Goal: Communication & Community: Ask a question

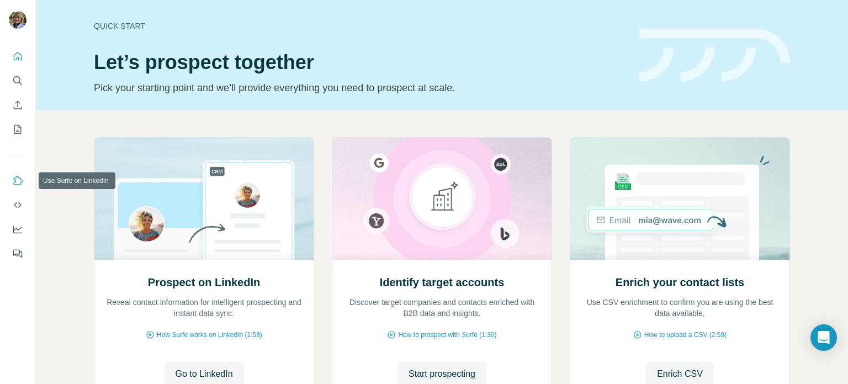
click at [18, 179] on icon "Use Surfe on LinkedIn" at bounding box center [17, 180] width 11 height 11
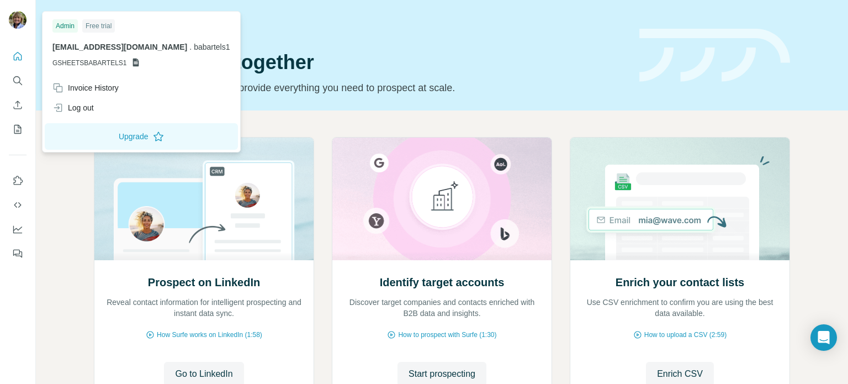
click at [68, 22] on div "Admin" at bounding box center [64, 25] width 25 height 13
click at [80, 50] on span "[EMAIL_ADDRESS][DOMAIN_NAME]" at bounding box center [119, 47] width 135 height 9
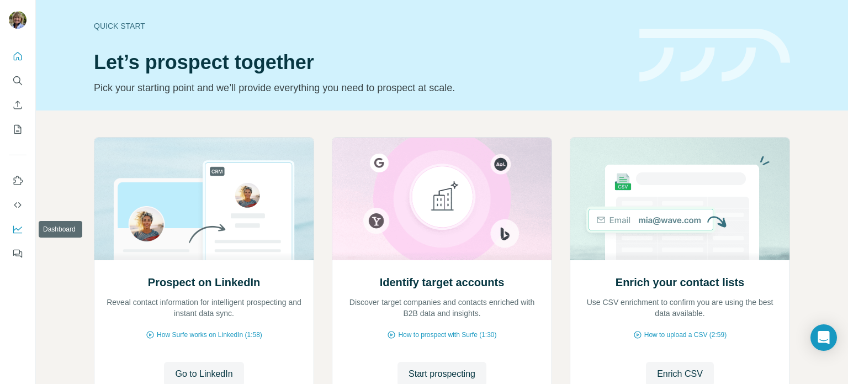
click at [18, 226] on icon "Dashboard" at bounding box center [17, 229] width 11 height 11
click at [824, 333] on icon "Open Intercom Messenger" at bounding box center [823, 337] width 13 height 14
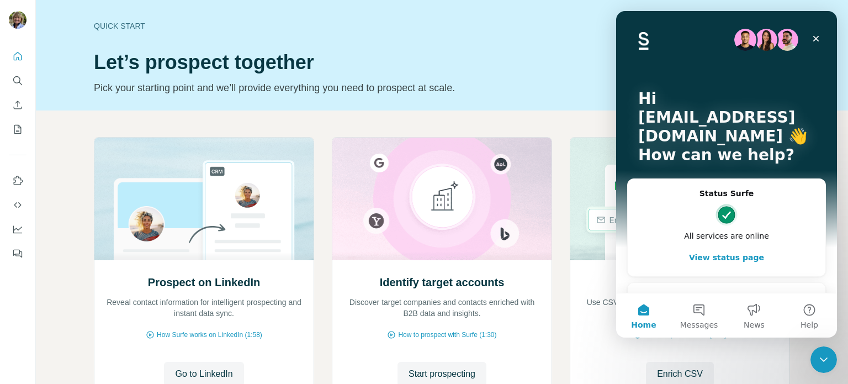
click at [731, 258] on button "View status page" at bounding box center [727, 257] width 176 height 22
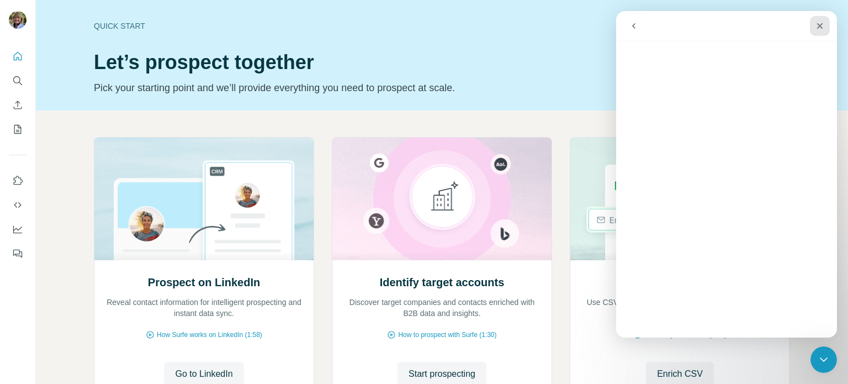
click at [822, 24] on icon "Close" at bounding box center [820, 26] width 6 height 6
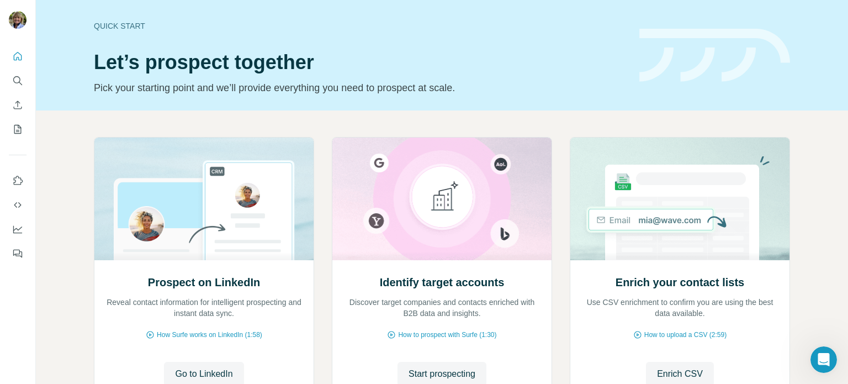
scroll to position [93, 0]
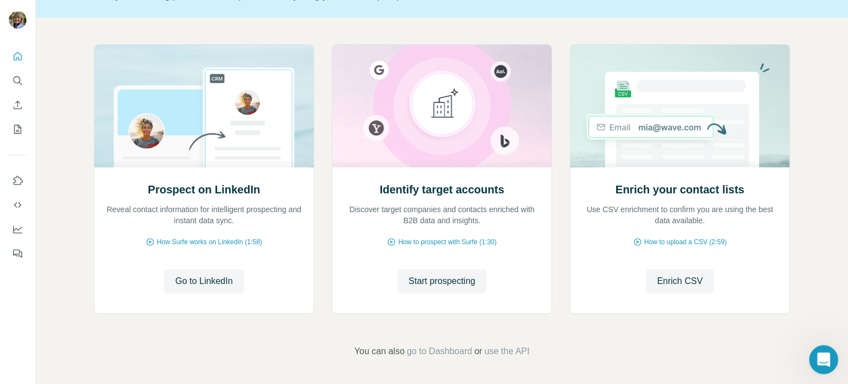
click at [822, 358] on icon "Open Intercom Messenger" at bounding box center [822, 358] width 18 height 18
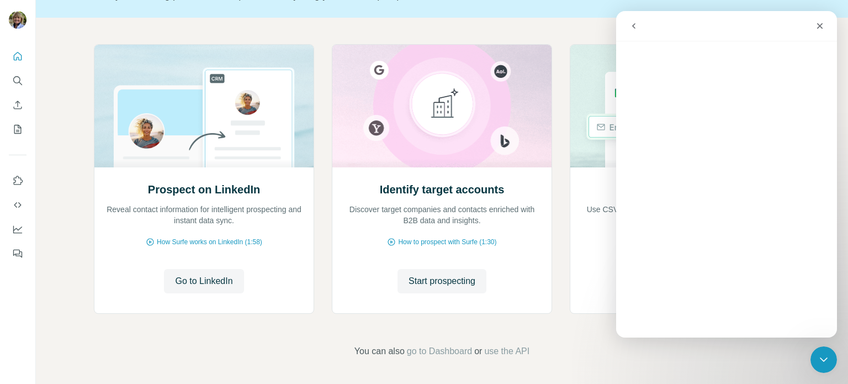
click at [634, 24] on icon "go back" at bounding box center [633, 26] width 3 height 6
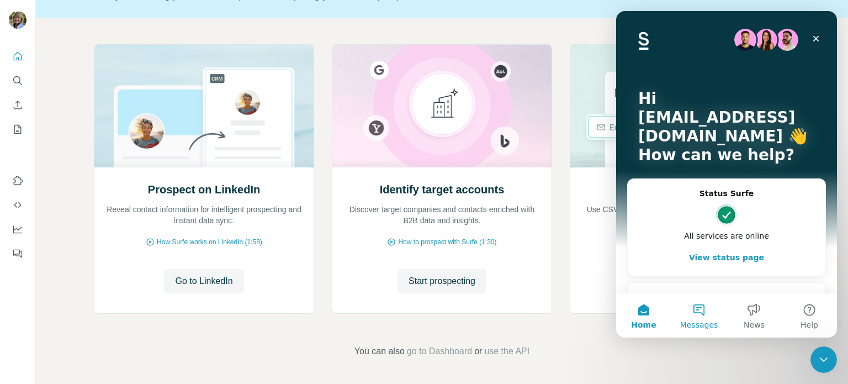
click at [695, 314] on button "Messages" at bounding box center [698, 315] width 55 height 44
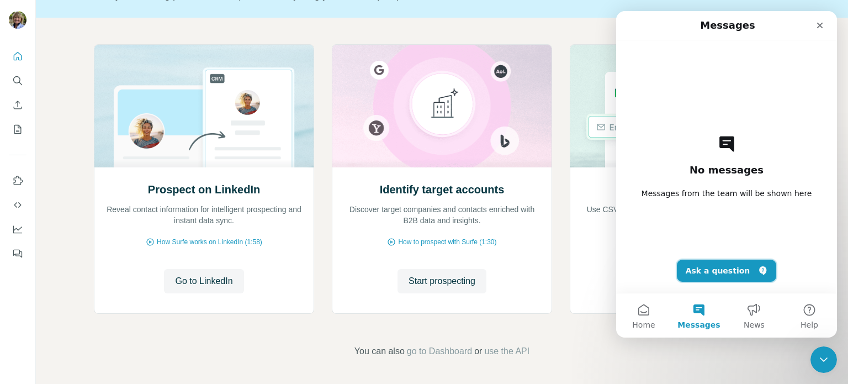
click at [716, 272] on button "Ask a question" at bounding box center [727, 271] width 100 height 22
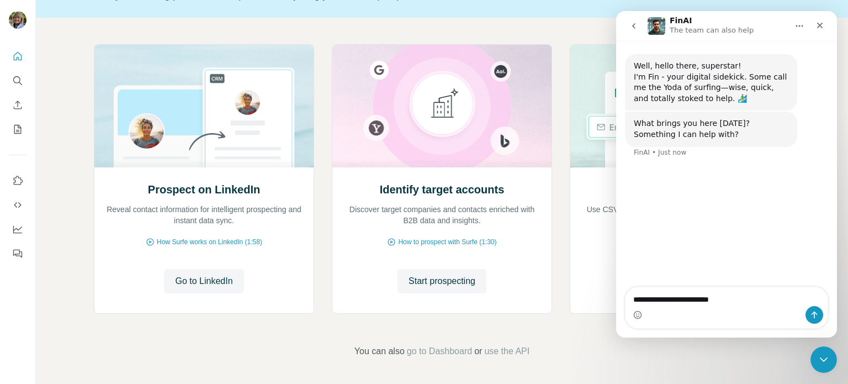
type textarea "**********"
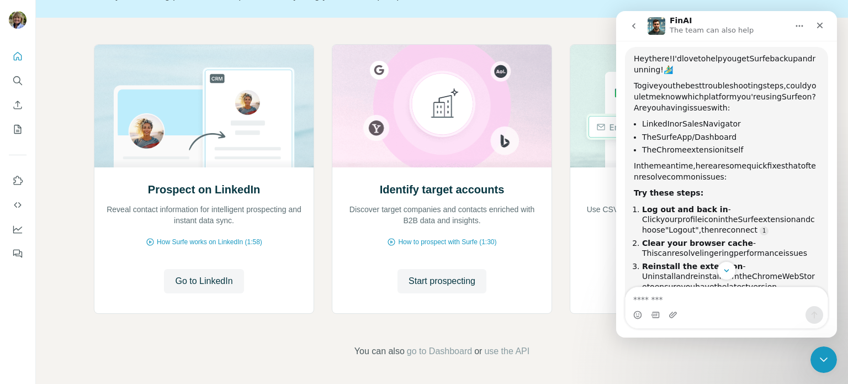
scroll to position [141, 0]
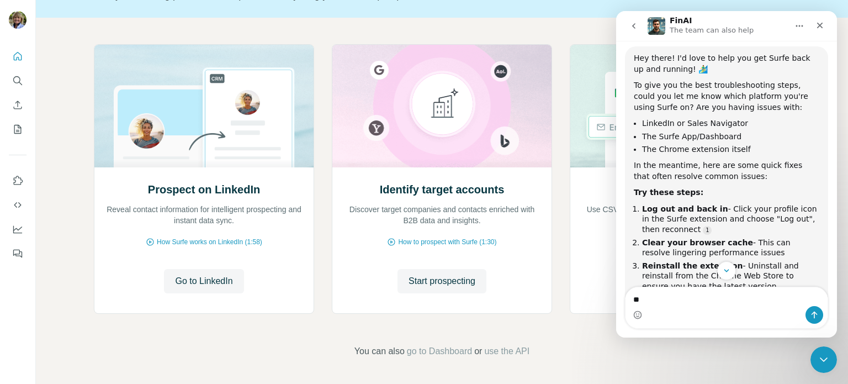
type textarea "*"
type textarea "**********"
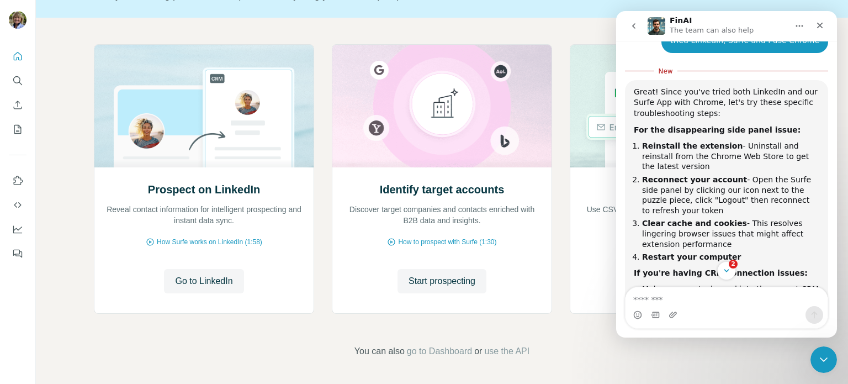
scroll to position [2, 0]
